Goal: Communication & Community: Participate in discussion

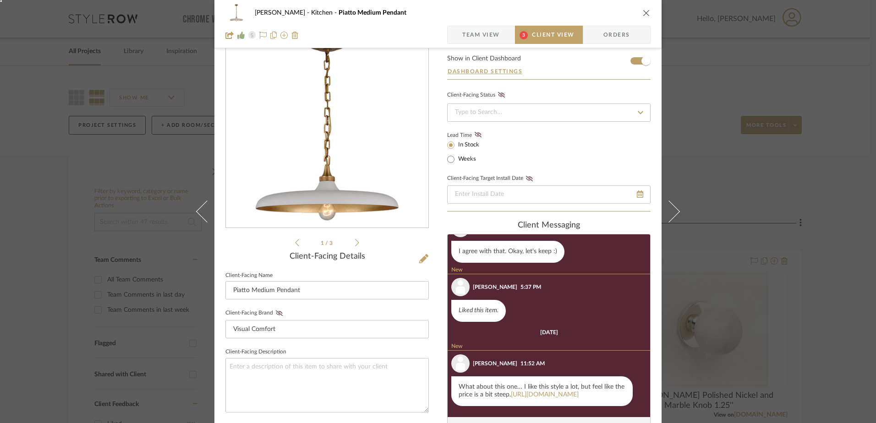
scroll to position [28, 0]
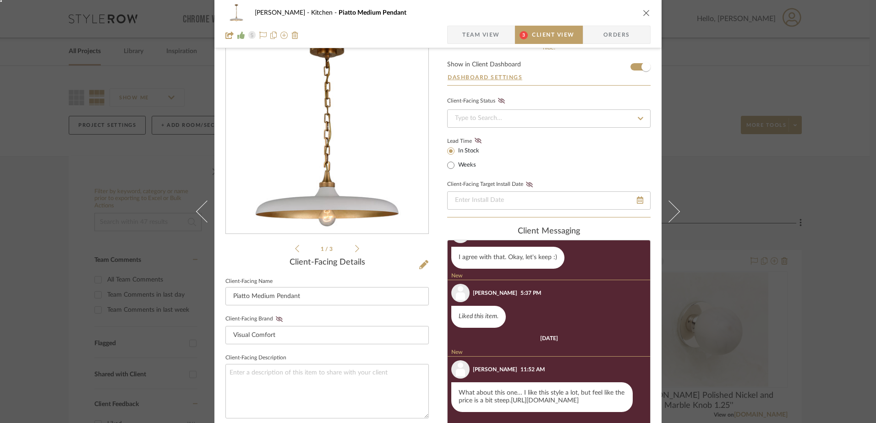
click at [511, 400] on link "[URL][DOMAIN_NAME]" at bounding box center [545, 401] width 68 height 6
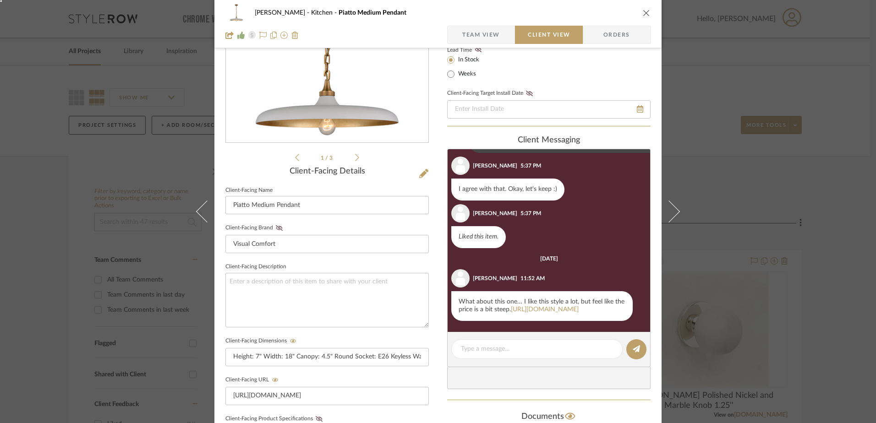
scroll to position [137, 0]
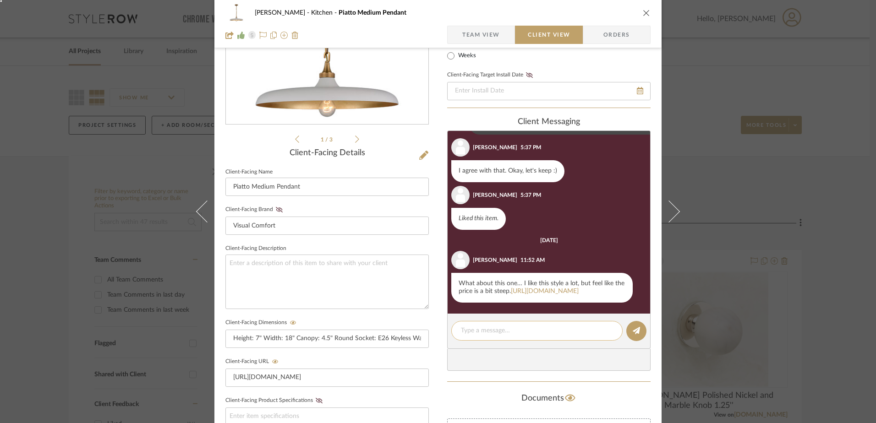
click at [493, 325] on div at bounding box center [536, 331] width 171 height 20
click at [487, 327] on textarea at bounding box center [537, 331] width 152 height 10
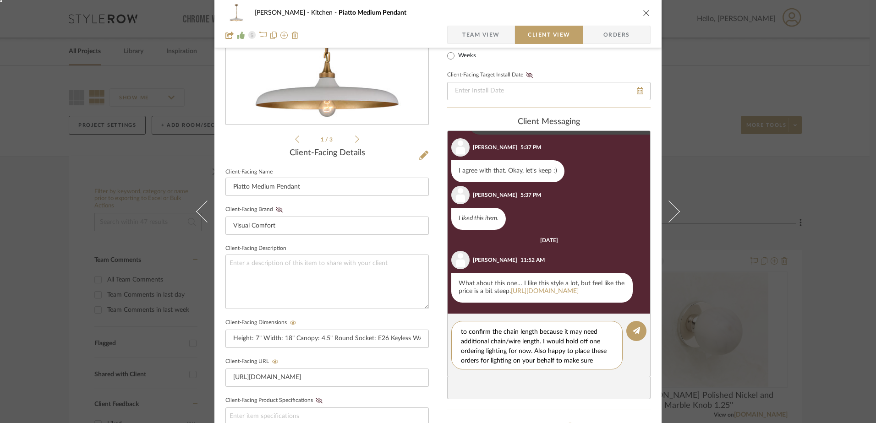
scroll to position [18, 0]
type textarea "That one would work! That's beautiful. We just want to confirm the chain length…"
click at [637, 329] on button at bounding box center [636, 331] width 20 height 20
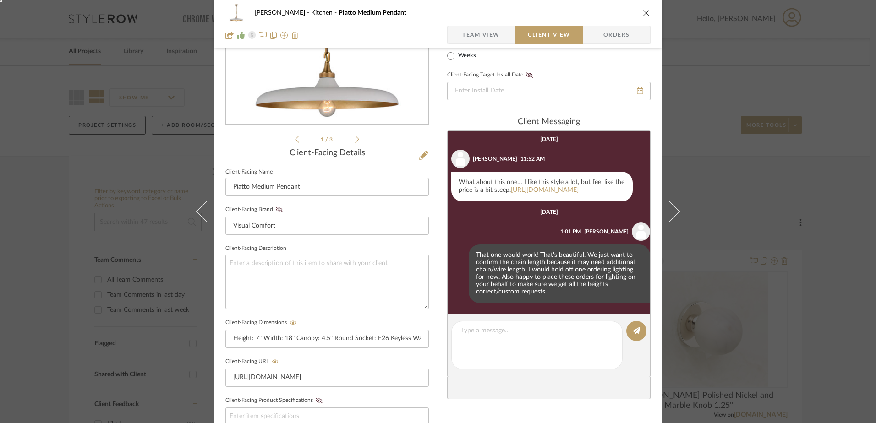
scroll to position [263, 0]
click at [638, 13] on div "[PERSON_NAME] Kitchen Piatto Medium Pendant" at bounding box center [437, 13] width 425 height 18
